Goal: Information Seeking & Learning: Learn about a topic

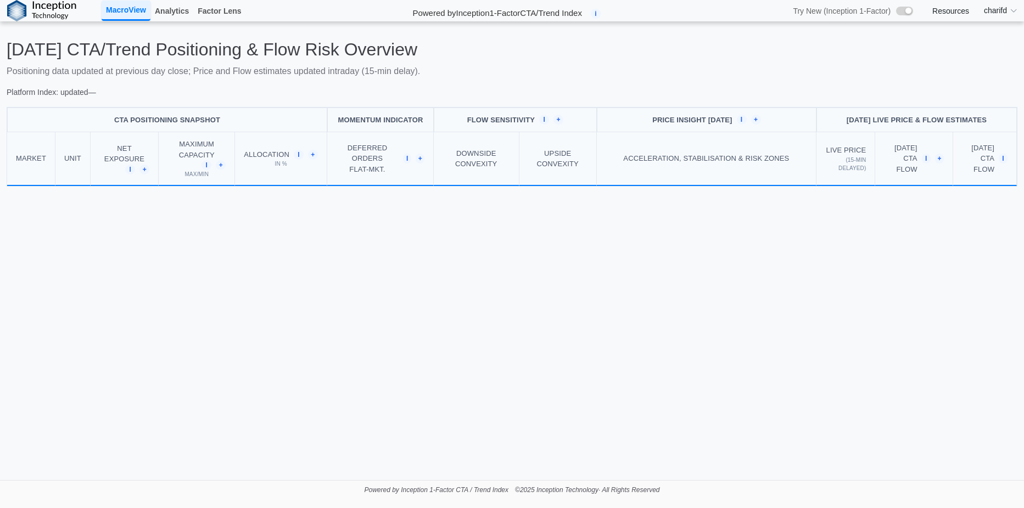
drag, startPoint x: 606, startPoint y: 331, endPoint x: 327, endPoint y: 333, distance: 279.5
click at [379, 344] on main "[DATE] CTA/Trend Positioning & Flow Risk Overview Positioning data updated at p…" at bounding box center [512, 250] width 1024 height 459
drag, startPoint x: 278, startPoint y: 266, endPoint x: 210, endPoint y: 278, distance: 68.6
click at [211, 278] on main "[DATE] CTA/Trend Positioning & Flow Risk Overview Positioning data updated at p…" at bounding box center [512, 250] width 1024 height 459
click at [352, 317] on main "[DATE] CTA/Trend Positioning & Flow Risk Overview Positioning data updated at p…" at bounding box center [512, 250] width 1024 height 459
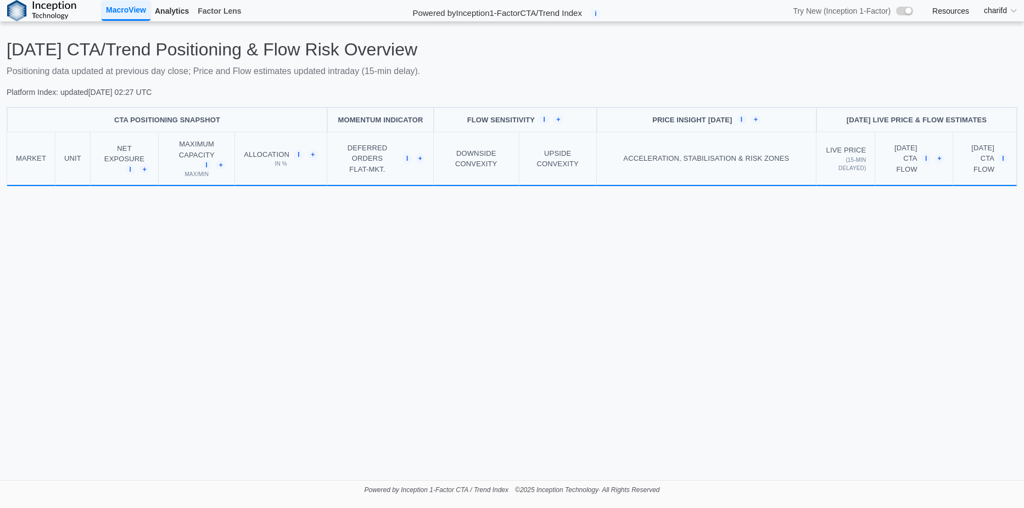
click at [172, 11] on link "Analytics" at bounding box center [171, 11] width 43 height 19
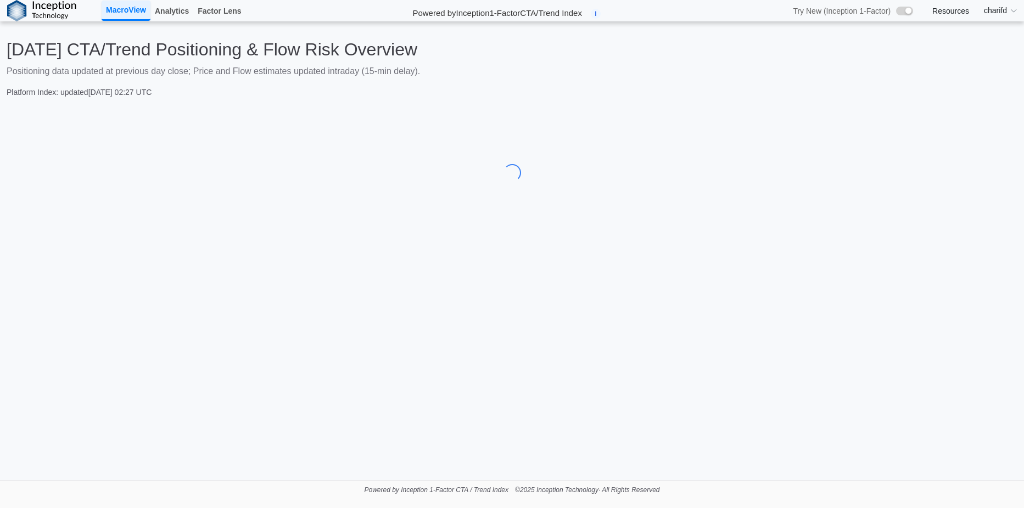
drag, startPoint x: 639, startPoint y: 98, endPoint x: 574, endPoint y: 77, distance: 68.1
click at [574, 78] on div "Today's CTA/Trend Positioning & Flow Risk Overview Positioning data updated at …" at bounding box center [512, 68] width 1011 height 59
drag, startPoint x: 574, startPoint y: 77, endPoint x: 519, endPoint y: 65, distance: 56.8
click at [519, 65] on p "Positioning data updated at previous day close; Price and Flow estimates update…" at bounding box center [512, 71] width 1011 height 13
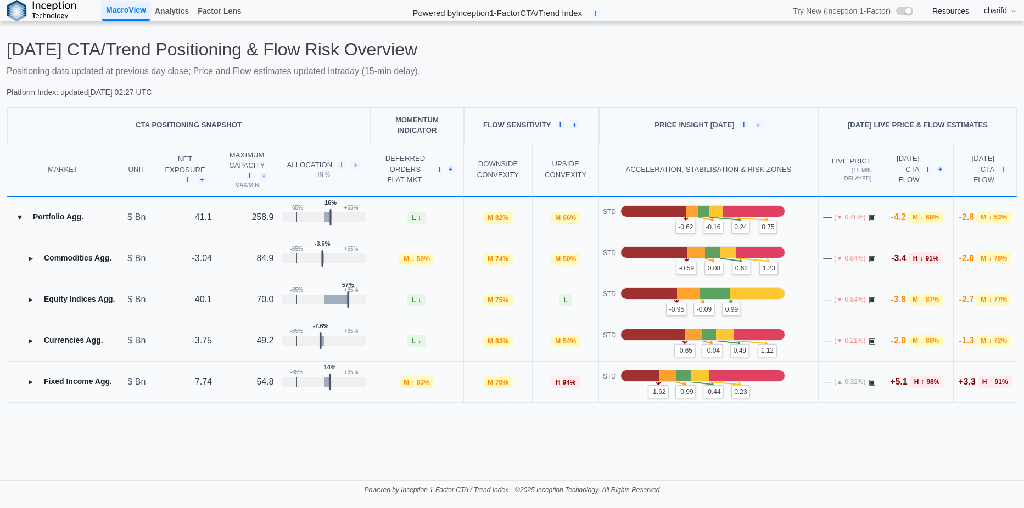
drag, startPoint x: 519, startPoint y: 65, endPoint x: 486, endPoint y: 61, distance: 33.2
click at [486, 61] on div "Today's CTA/Trend Positioning & Flow Risk Overview Positioning data updated at …" at bounding box center [512, 68] width 1011 height 59
drag, startPoint x: 566, startPoint y: 66, endPoint x: 509, endPoint y: 66, distance: 56.6
click at [509, 66] on p "Positioning data updated at previous day close; Price and Flow estimates update…" at bounding box center [512, 71] width 1011 height 13
drag, startPoint x: 509, startPoint y: 66, endPoint x: 489, endPoint y: 60, distance: 21.0
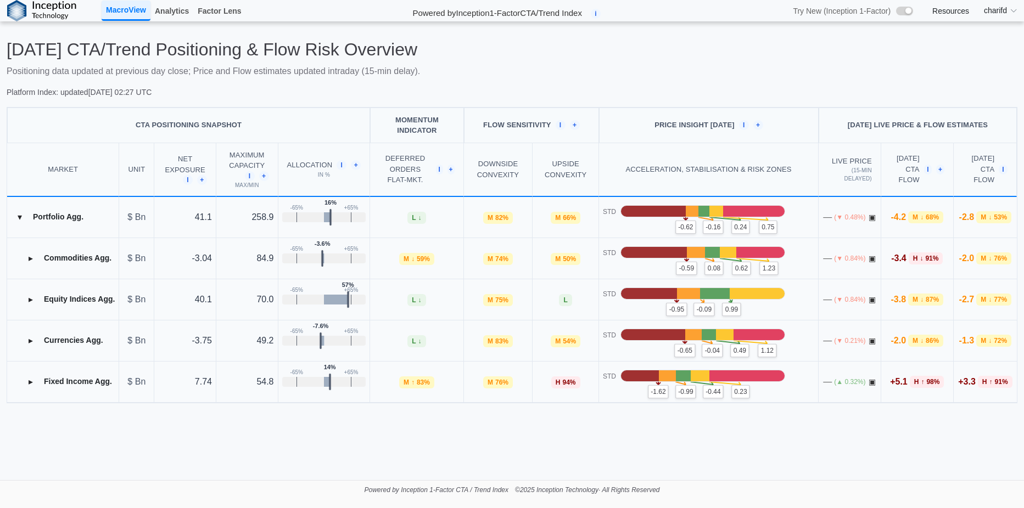
click at [489, 60] on div "Today's CTA/Trend Positioning & Flow Risk Overview Positioning data updated at …" at bounding box center [512, 68] width 1011 height 59
drag, startPoint x: 489, startPoint y: 60, endPoint x: 467, endPoint y: 59, distance: 22.0
click at [467, 59] on h2 "[DATE] CTA/Trend Positioning & Flow Risk Overview" at bounding box center [512, 49] width 1011 height 21
click at [462, 58] on h2 "[DATE] CTA/Trend Positioning & Flow Risk Overview" at bounding box center [512, 49] width 1011 height 21
click at [29, 298] on button "▸" at bounding box center [31, 300] width 18 height 18
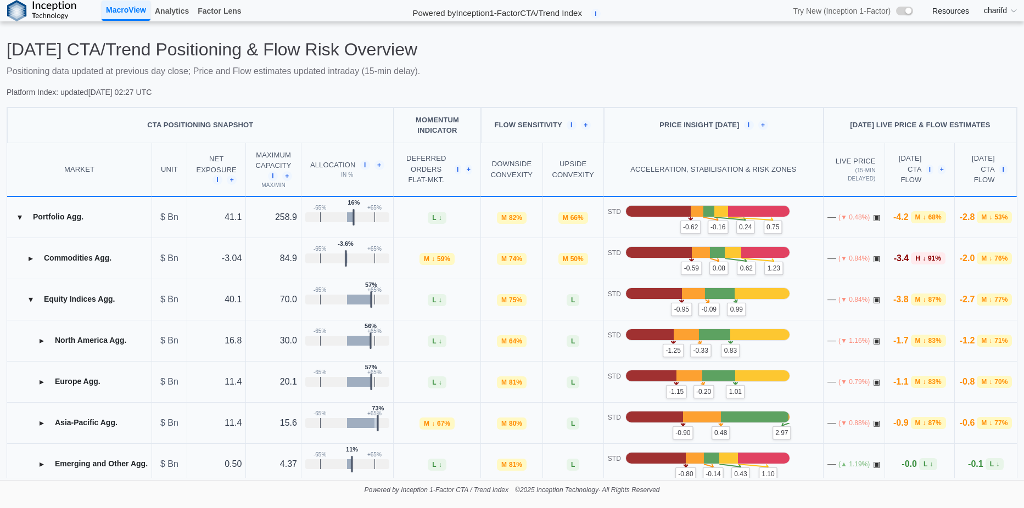
click at [39, 341] on button "▸" at bounding box center [42, 341] width 18 height 18
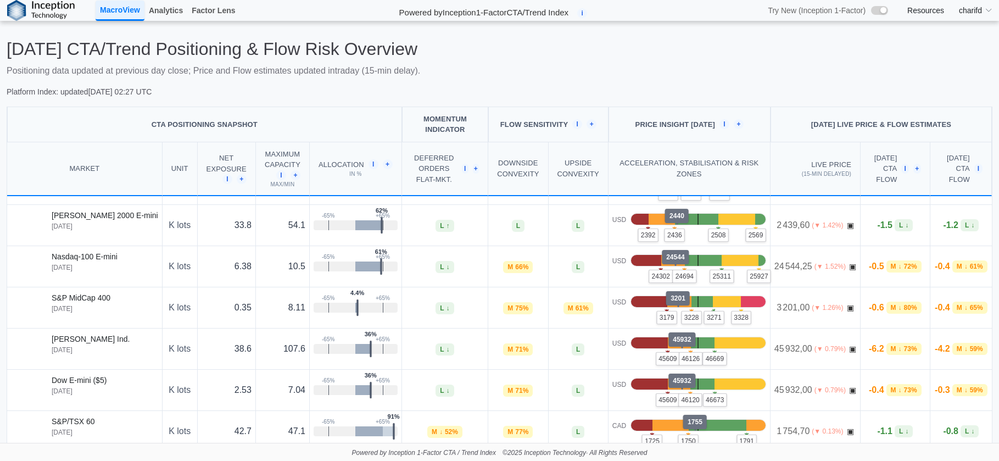
scroll to position [329, 0]
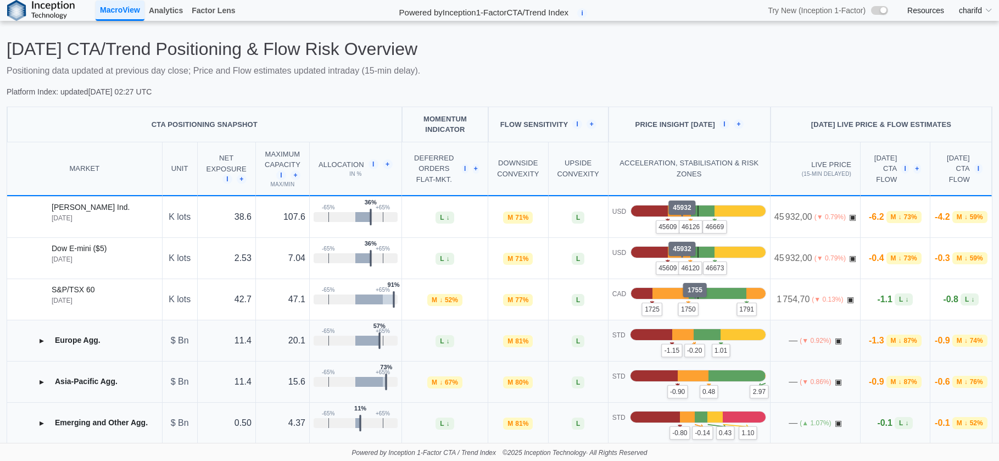
click at [864, 260] on div "-0.4 M ↓ 73 %" at bounding box center [894, 257] width 61 height 13
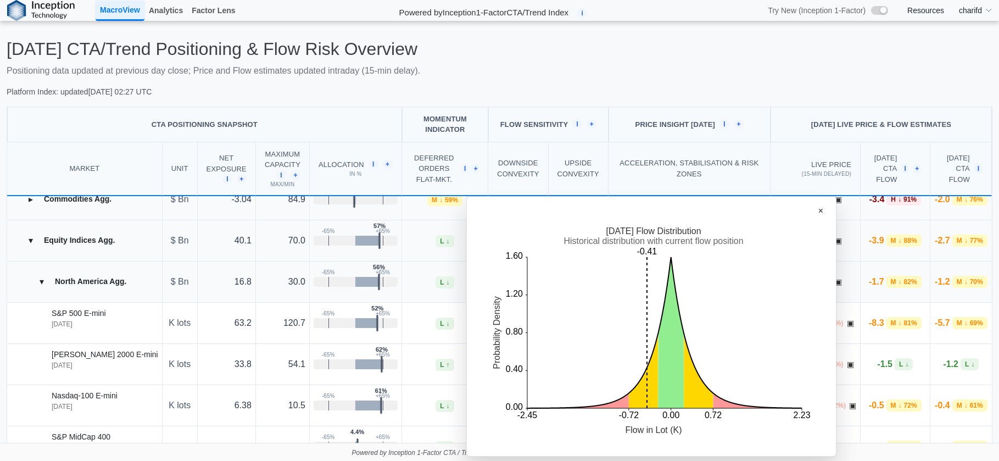
scroll to position [0, 0]
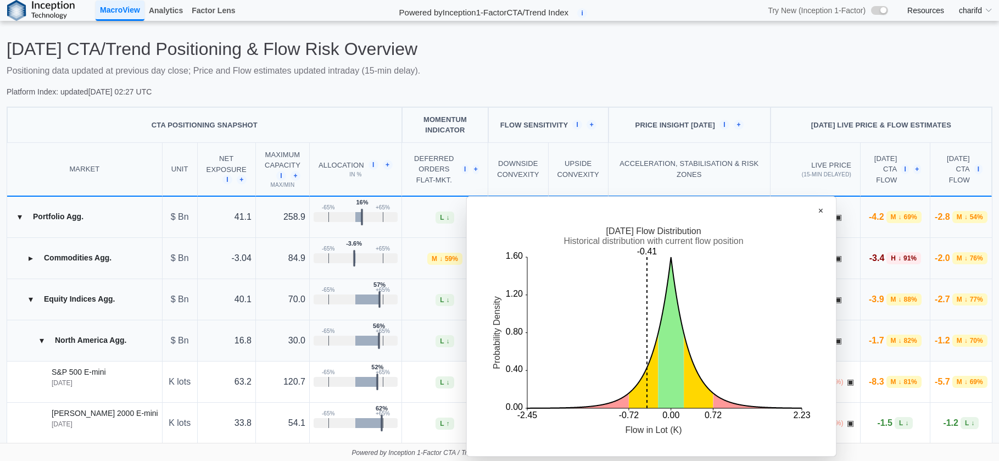
click at [38, 261] on button "▸" at bounding box center [31, 258] width 18 height 18
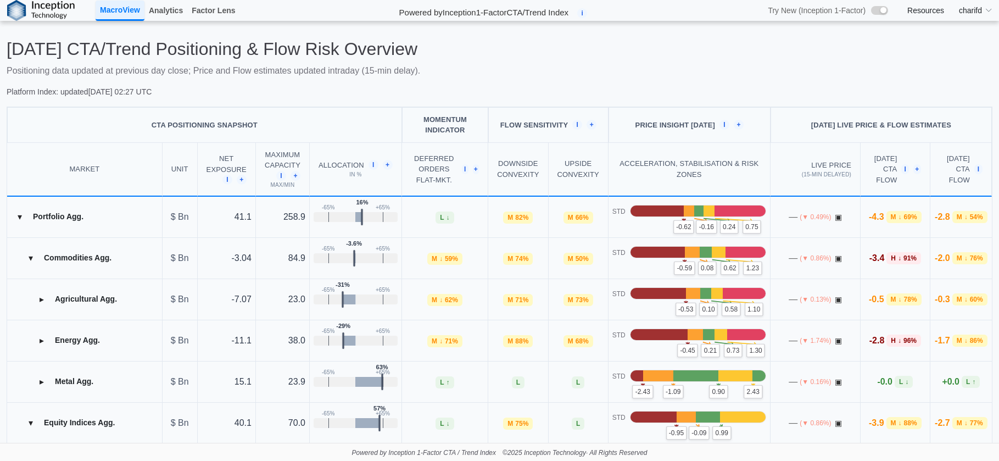
click at [41, 301] on button "▸" at bounding box center [42, 299] width 18 height 18
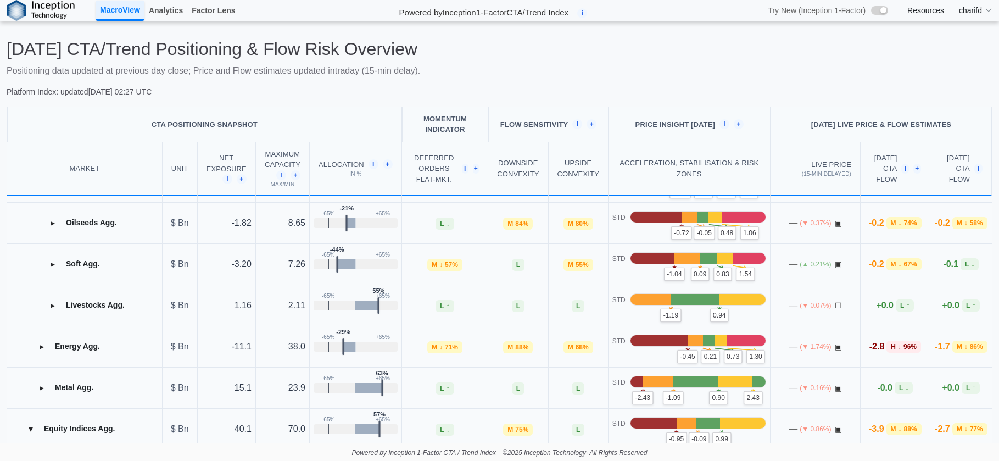
scroll to position [165, 0]
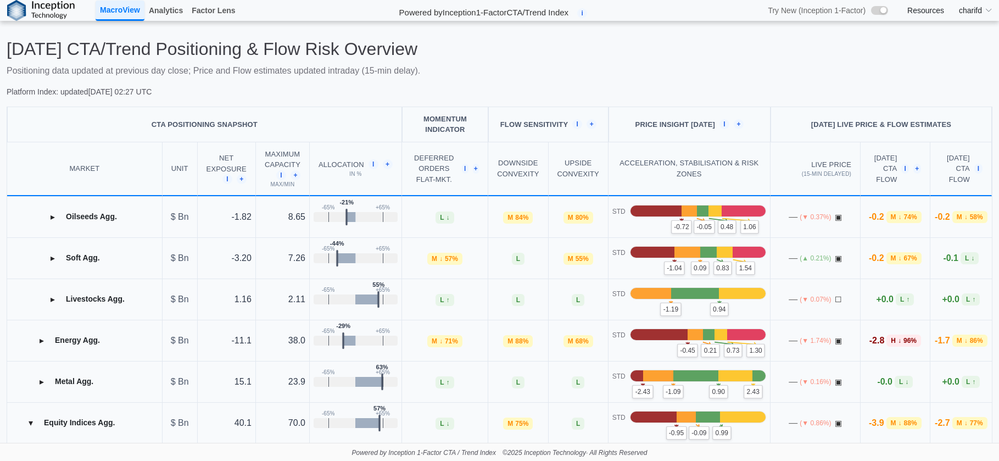
click at [41, 342] on button "▸" at bounding box center [42, 341] width 18 height 18
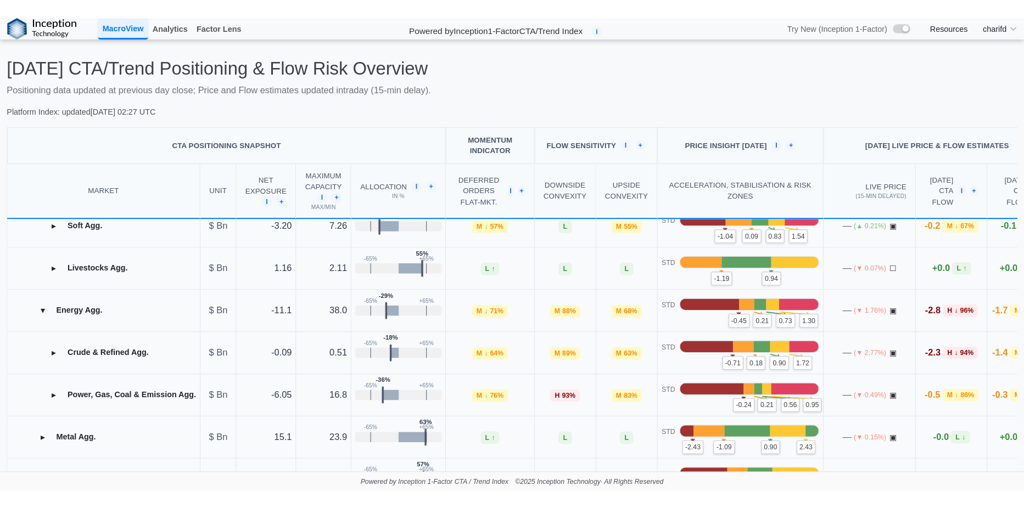
scroll to position [275, 0]
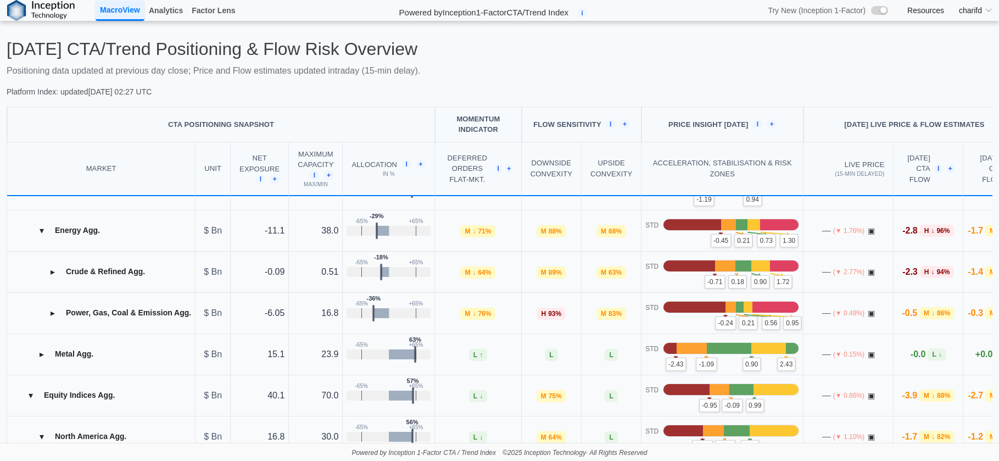
click at [55, 321] on button "▸" at bounding box center [53, 313] width 18 height 18
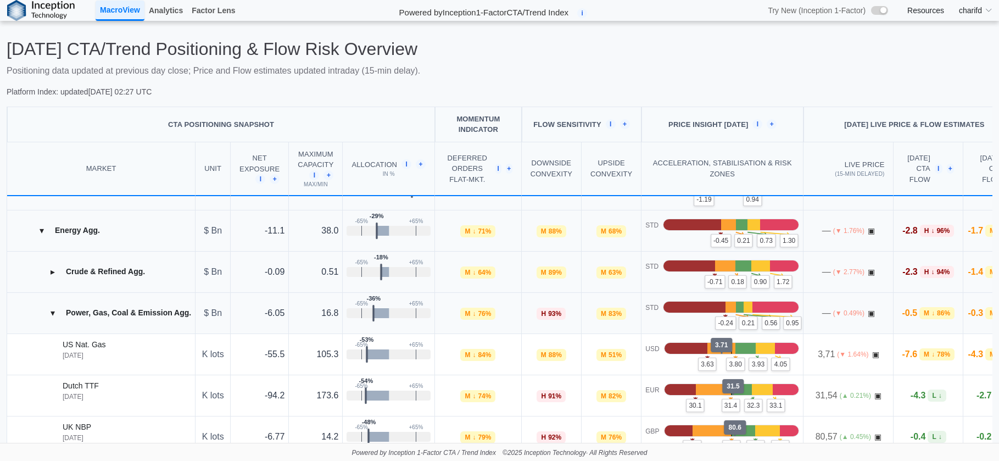
click at [53, 274] on button "▸" at bounding box center [53, 272] width 18 height 18
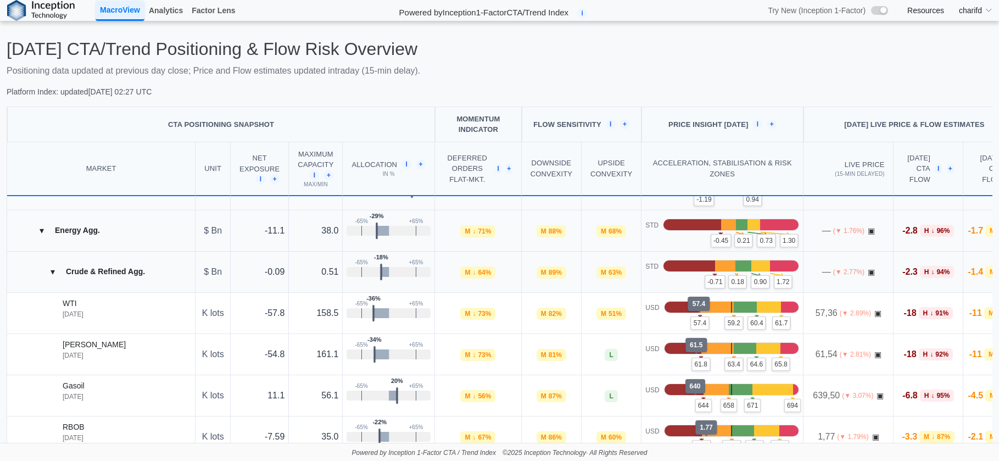
click at [935, 354] on span "92 %" at bounding box center [941, 354] width 13 height 10
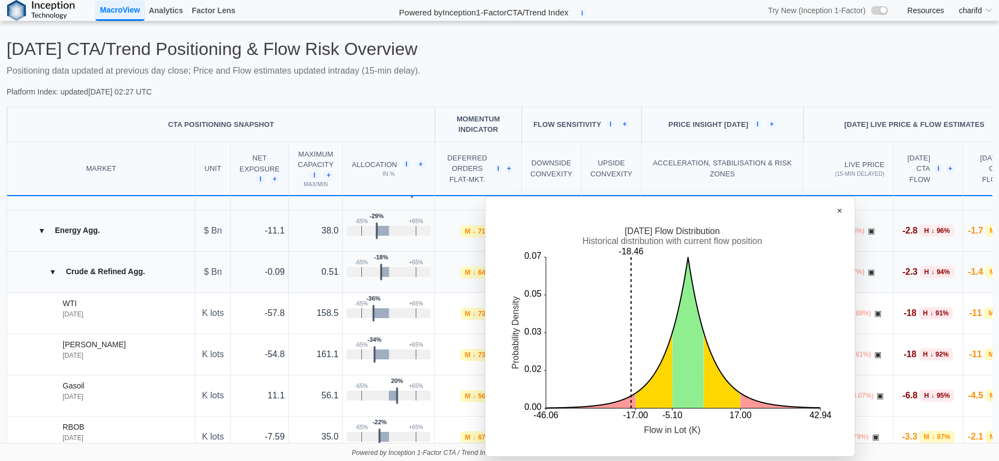
click at [935, 354] on span "92 %" at bounding box center [941, 354] width 13 height 10
click at [838, 213] on button "×" at bounding box center [839, 211] width 21 height 20
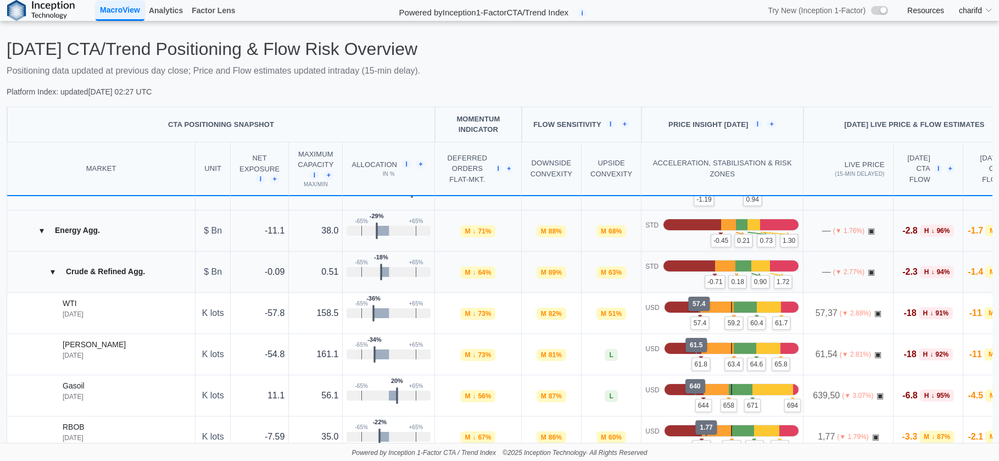
click at [930, 355] on span "↓" at bounding box center [931, 354] width 3 height 10
